Goal: Navigation & Orientation: Find specific page/section

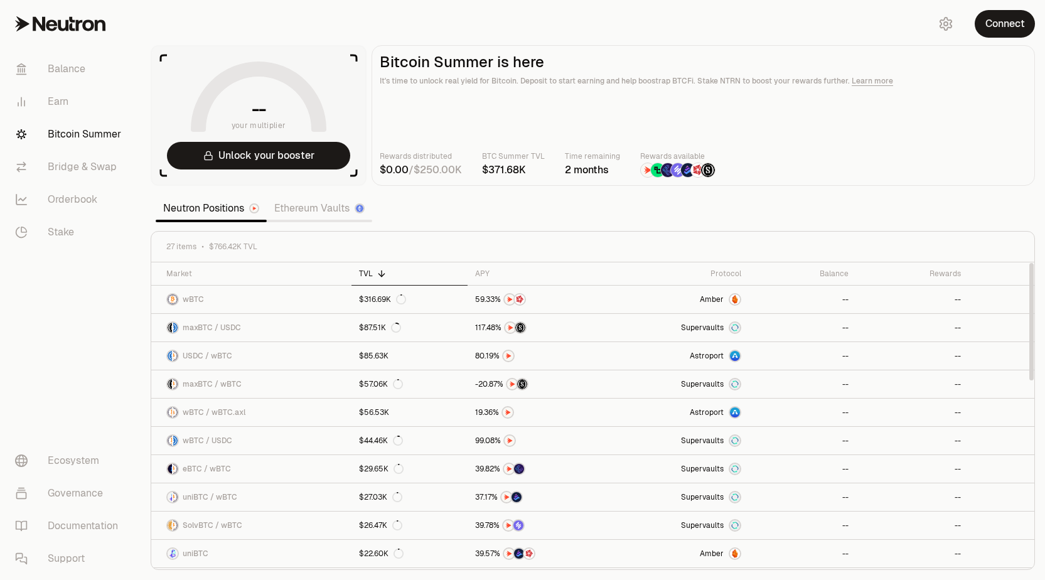
click at [300, 206] on link "Ethereum Vaults" at bounding box center [319, 208] width 105 height 25
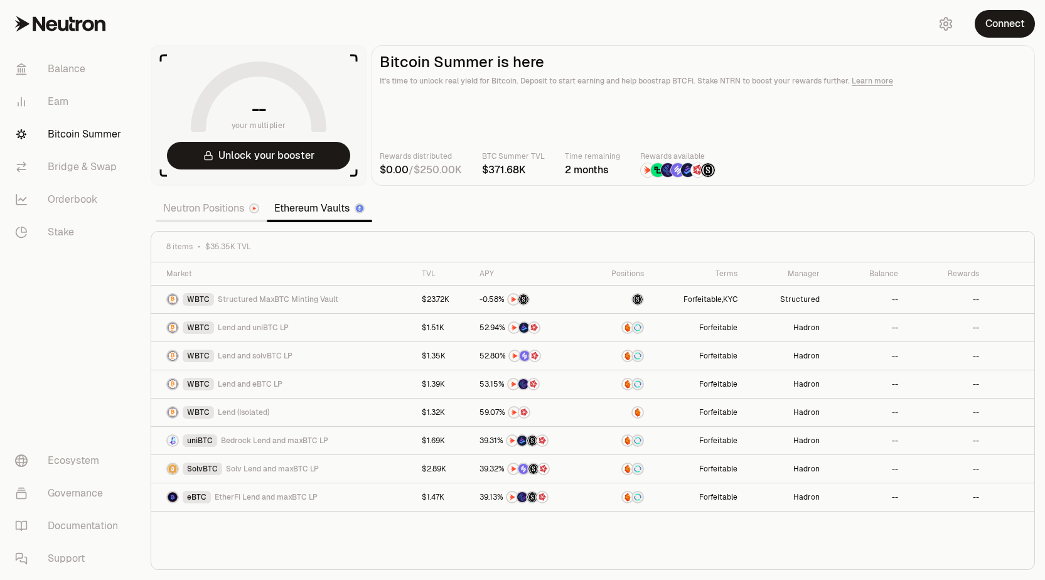
click at [218, 210] on link "Neutron Positions" at bounding box center [211, 208] width 111 height 25
